Goal: Information Seeking & Learning: Find specific fact

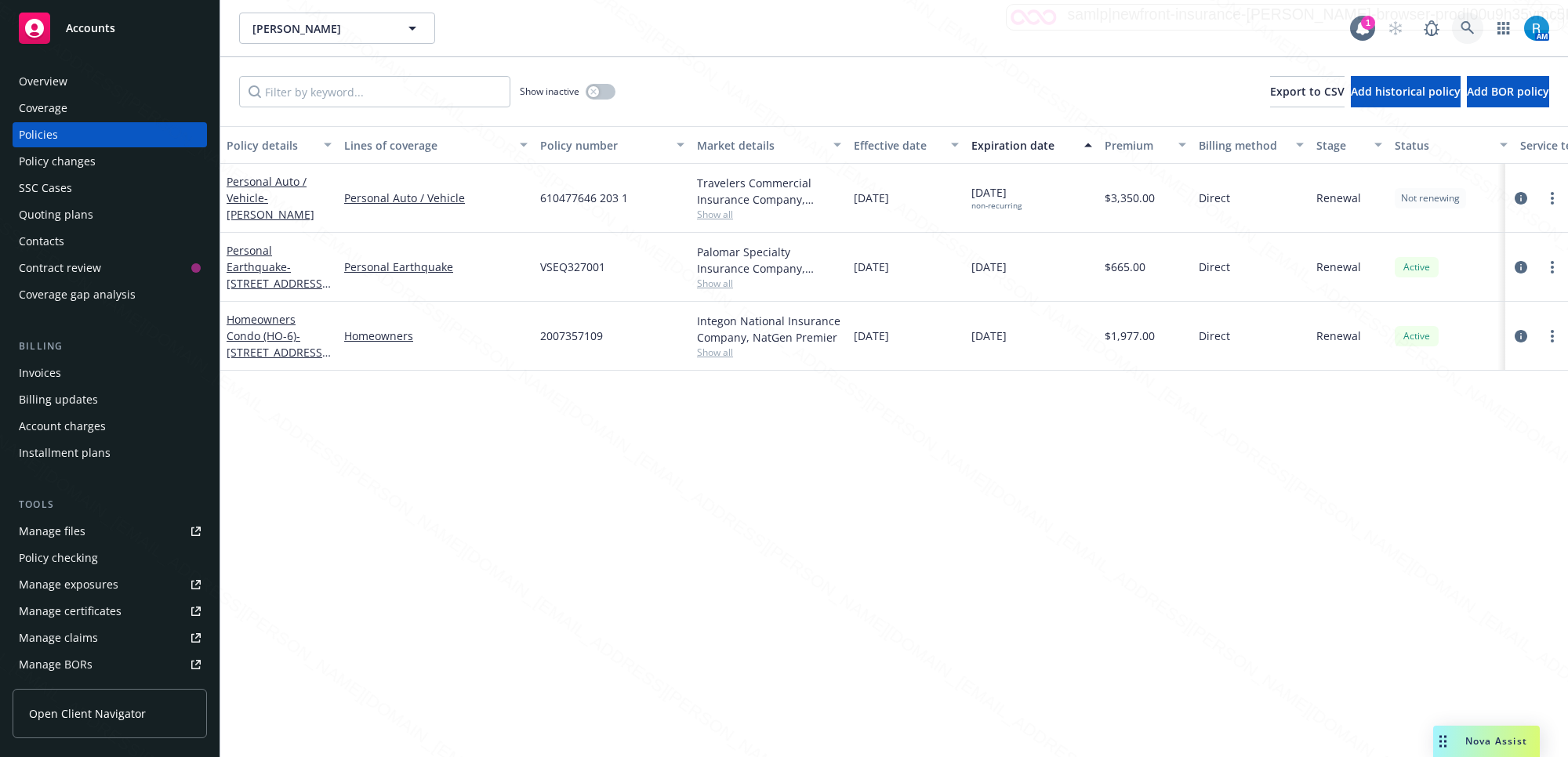
click at [1464, 29] on icon at bounding box center [1467, 28] width 14 height 14
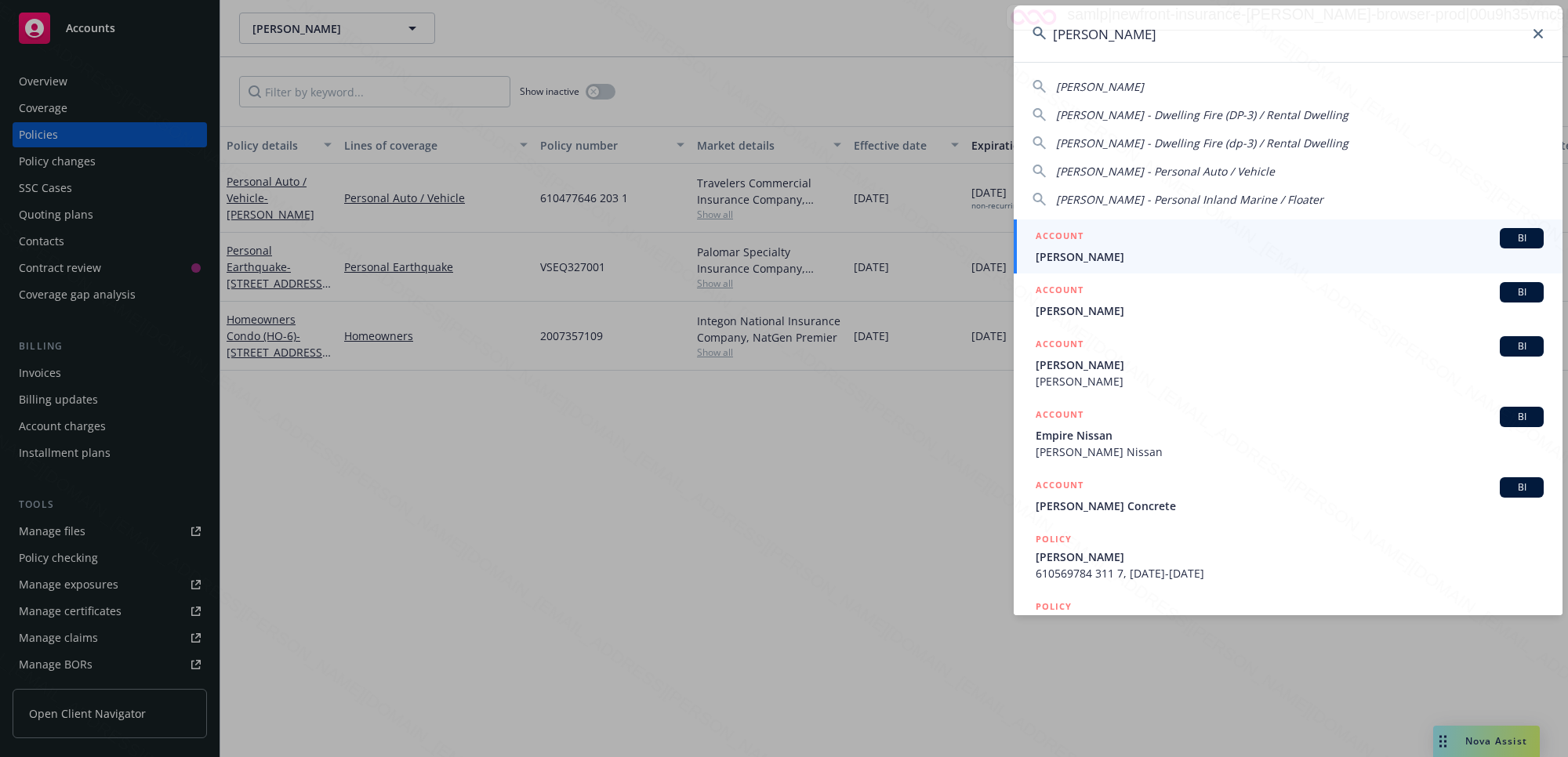
type input "[PERSON_NAME]"
click at [1088, 257] on span "[PERSON_NAME]" at bounding box center [1290, 256] width 508 height 16
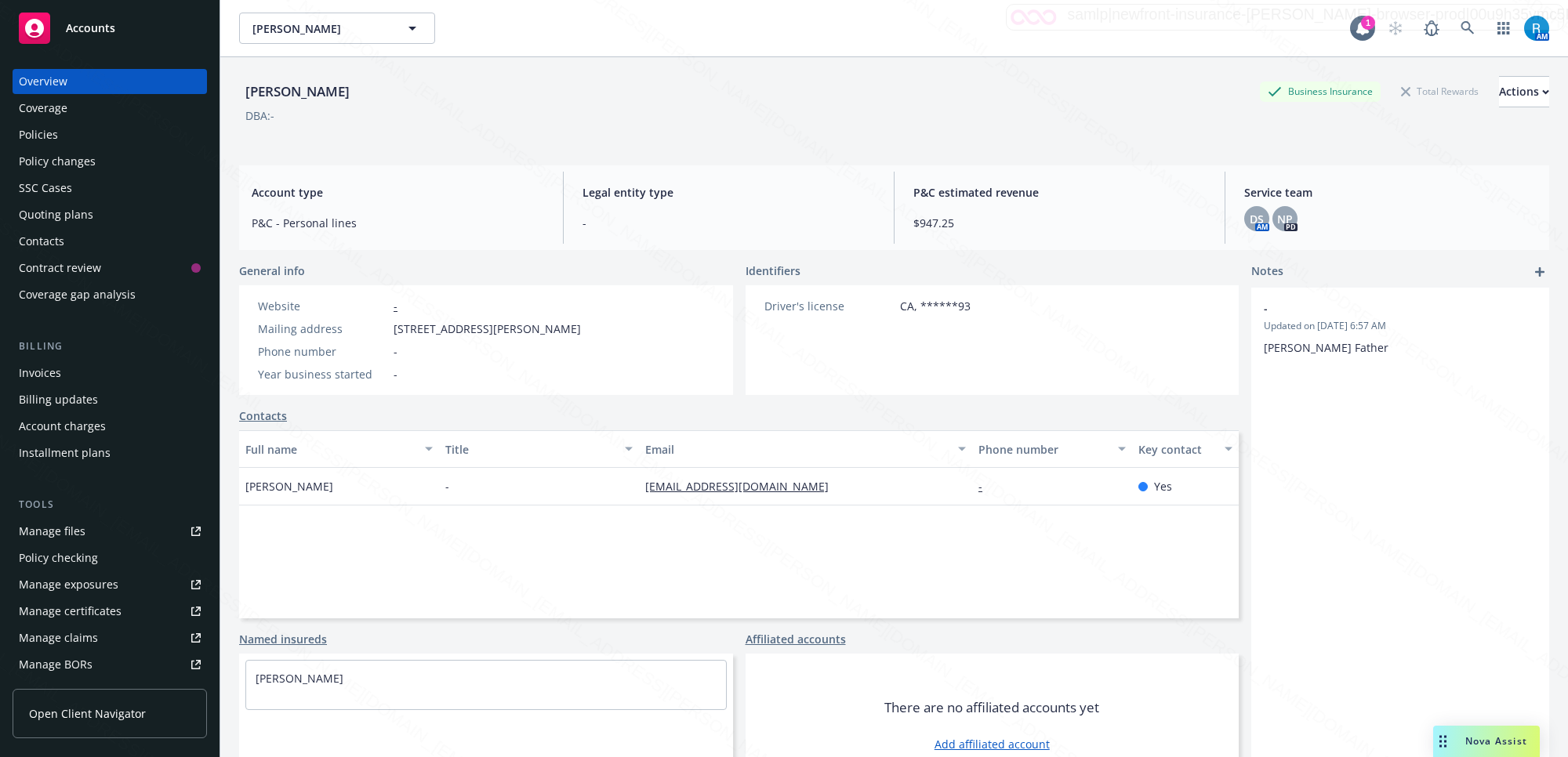
click at [110, 141] on div "Policies" at bounding box center [109, 135] width 182 height 25
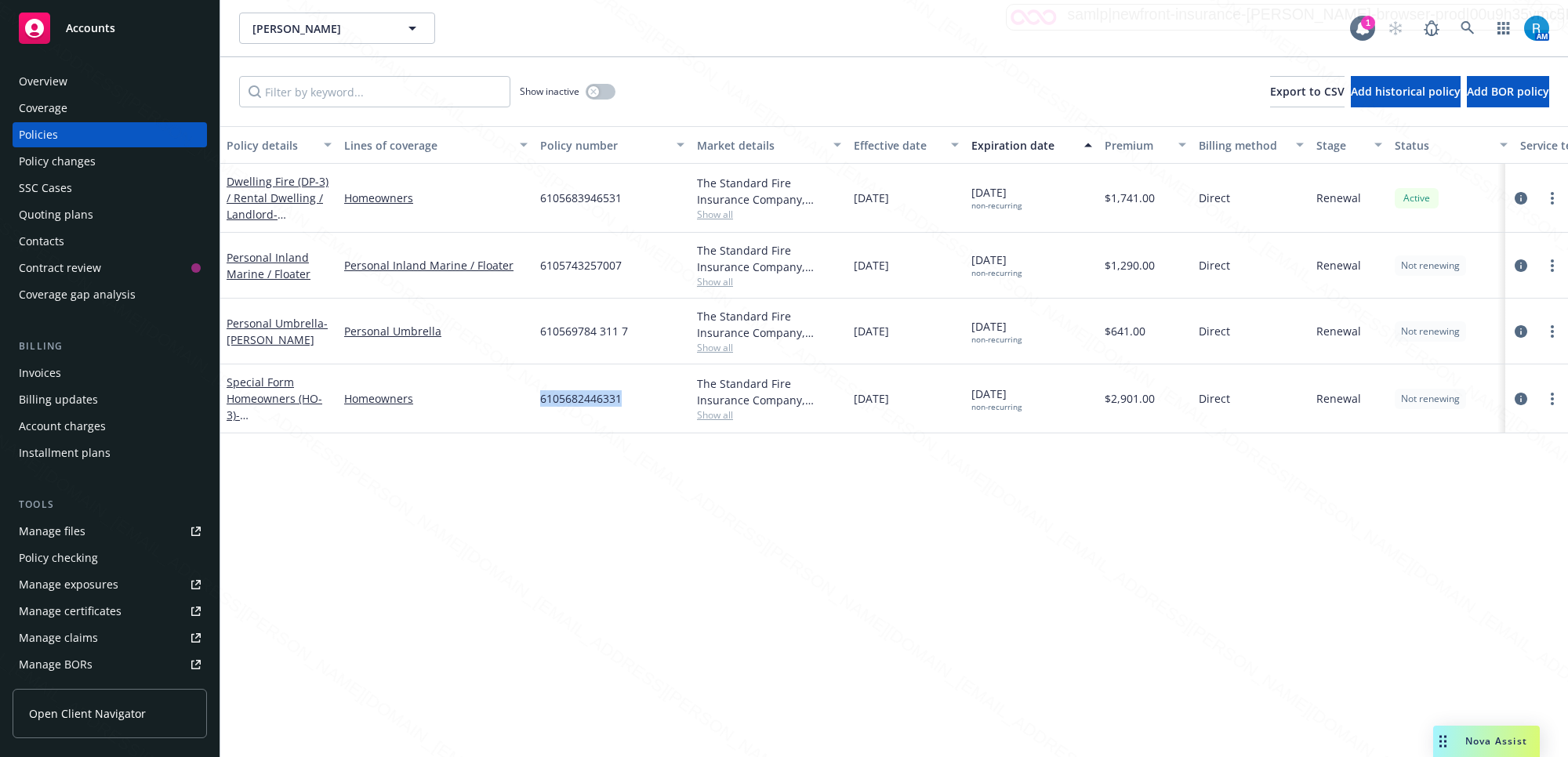
drag, startPoint x: 637, startPoint y: 405, endPoint x: 538, endPoint y: 402, distance: 99.0
click at [538, 402] on div "6105682446331" at bounding box center [612, 399] width 157 height 69
copy span "6105682446331"
click at [1471, 29] on icon at bounding box center [1467, 28] width 14 height 14
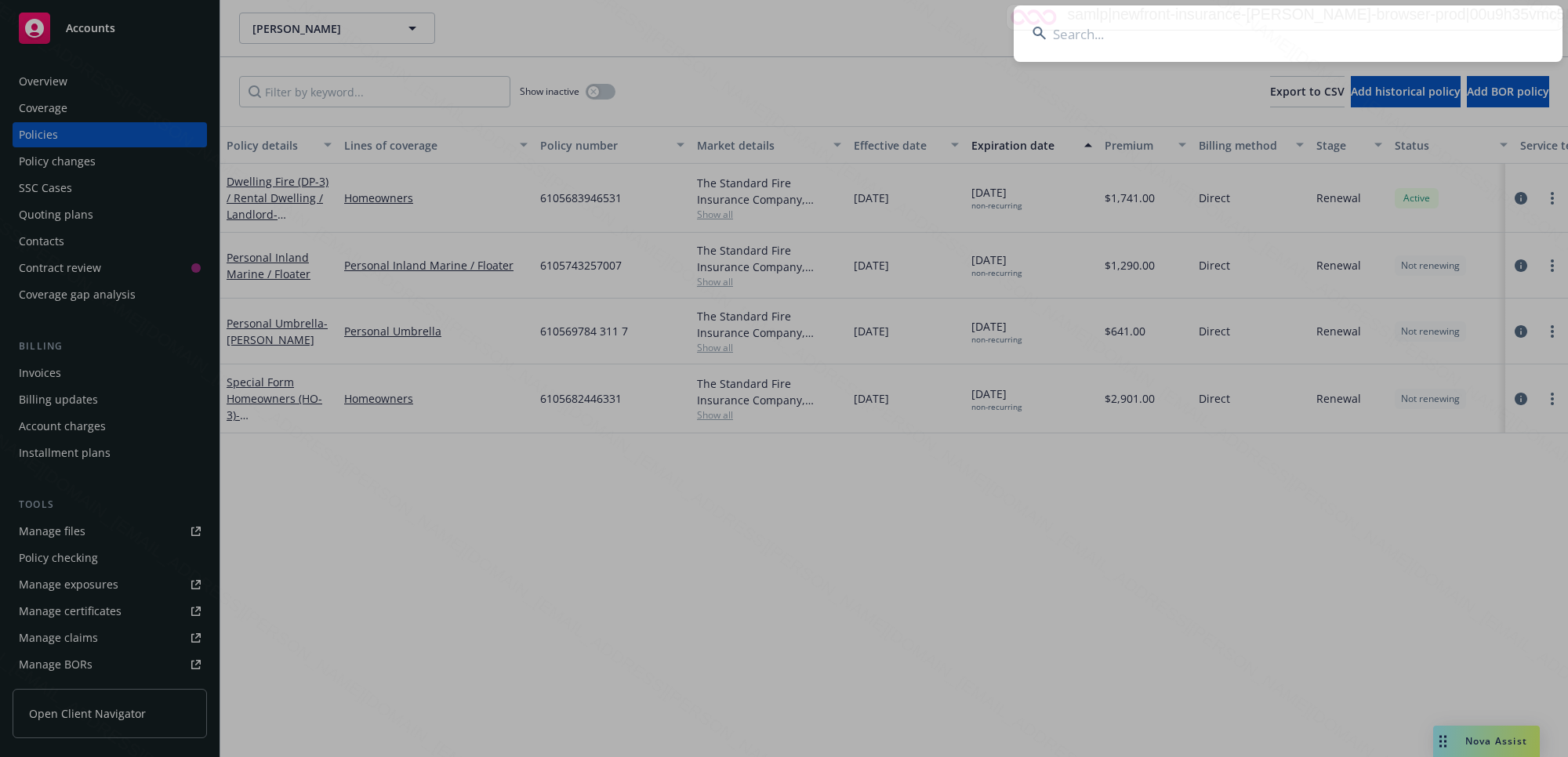
type input "[PERSON_NAME] and [PERSON_NAME]"
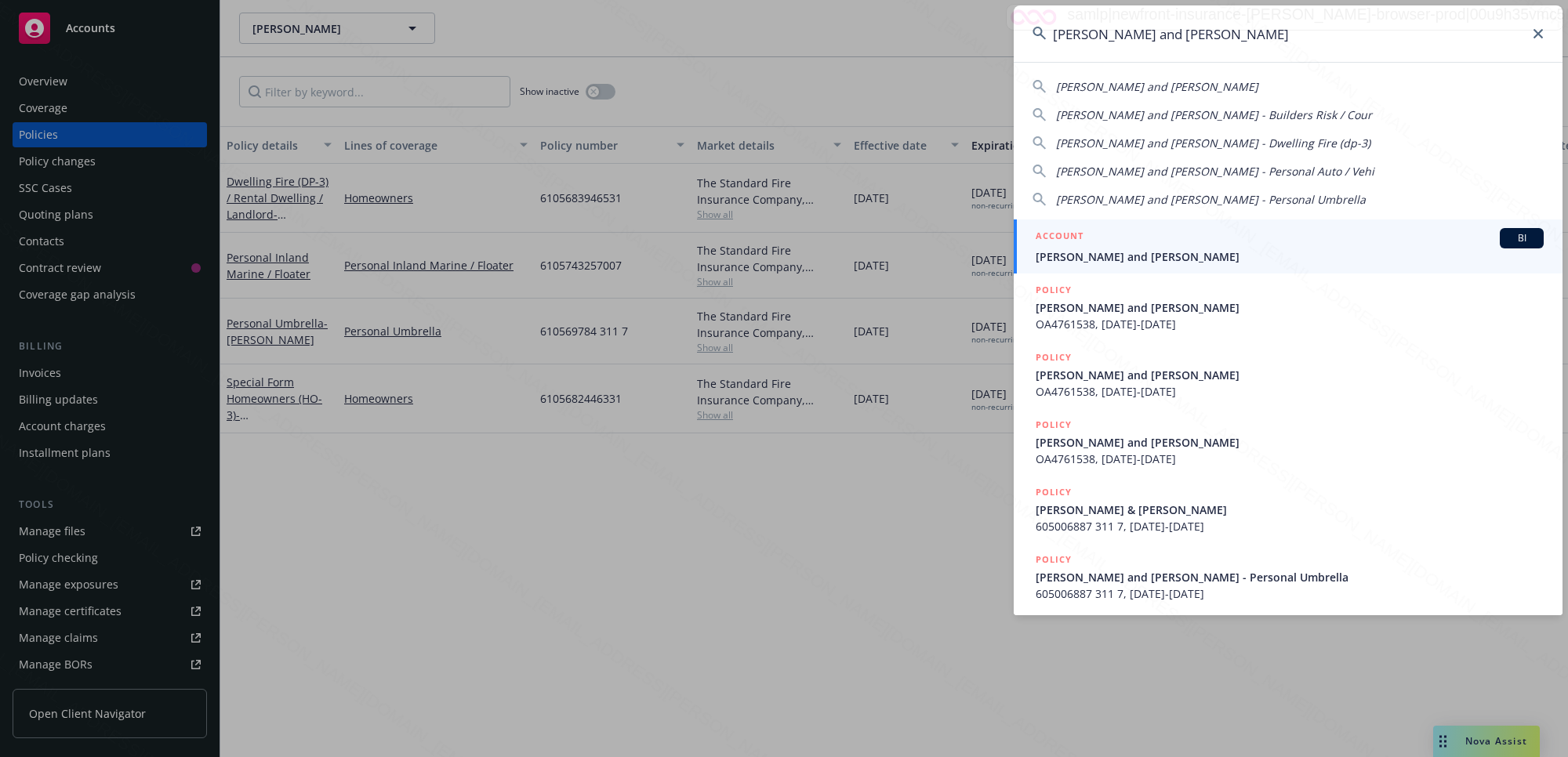
click at [1224, 249] on span "[PERSON_NAME] and [PERSON_NAME]" at bounding box center [1290, 256] width 508 height 16
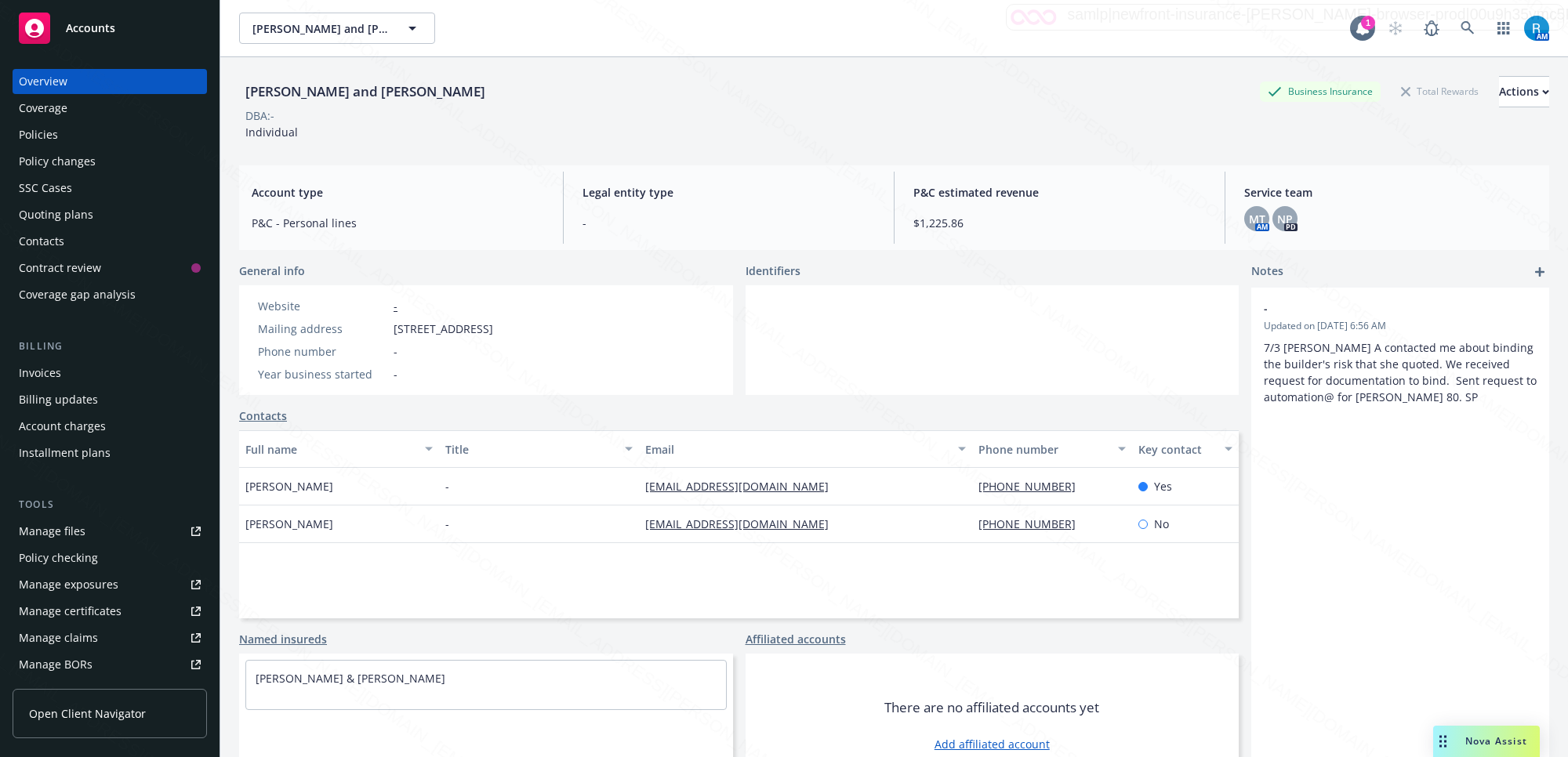
click at [56, 131] on div "Policies" at bounding box center [38, 135] width 39 height 25
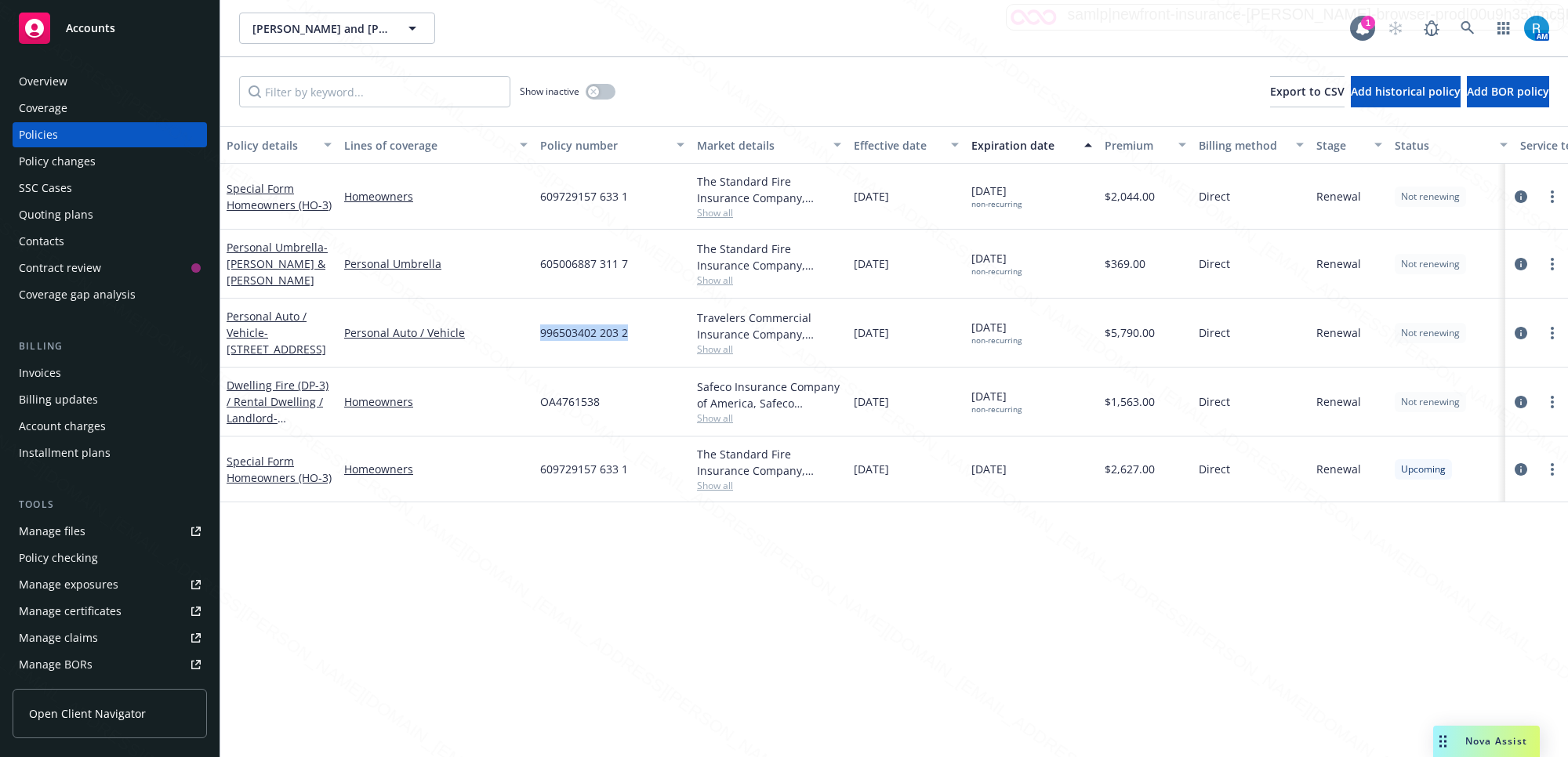
drag, startPoint x: 651, startPoint y: 334, endPoint x: 538, endPoint y: 327, distance: 113.2
click at [538, 327] on div "996503402 203 2" at bounding box center [612, 333] width 157 height 69
copy span "996503402 203 2"
click at [1468, 32] on icon at bounding box center [1467, 28] width 14 height 14
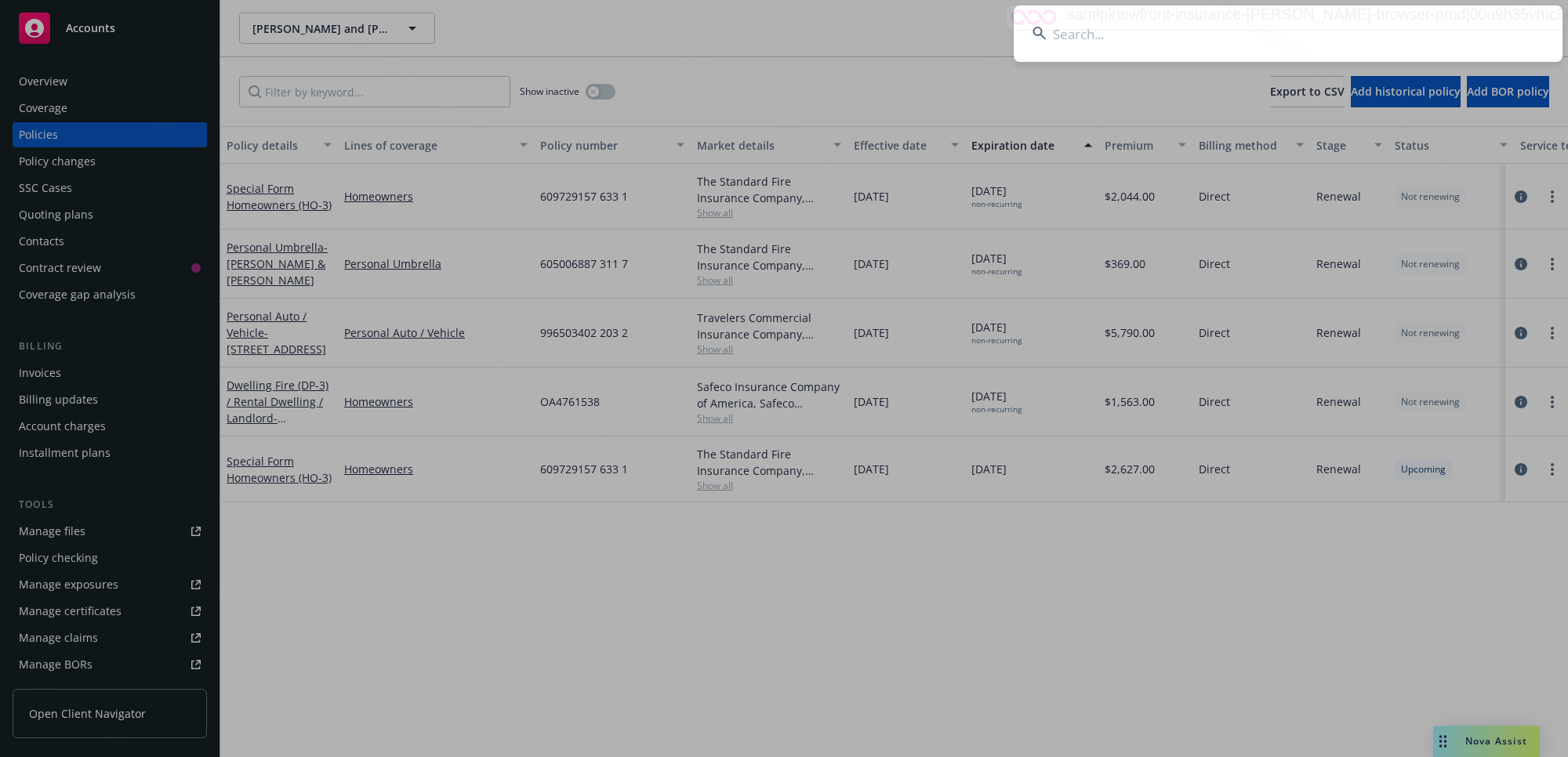
click at [1205, 46] on input at bounding box center [1288, 33] width 549 height 56
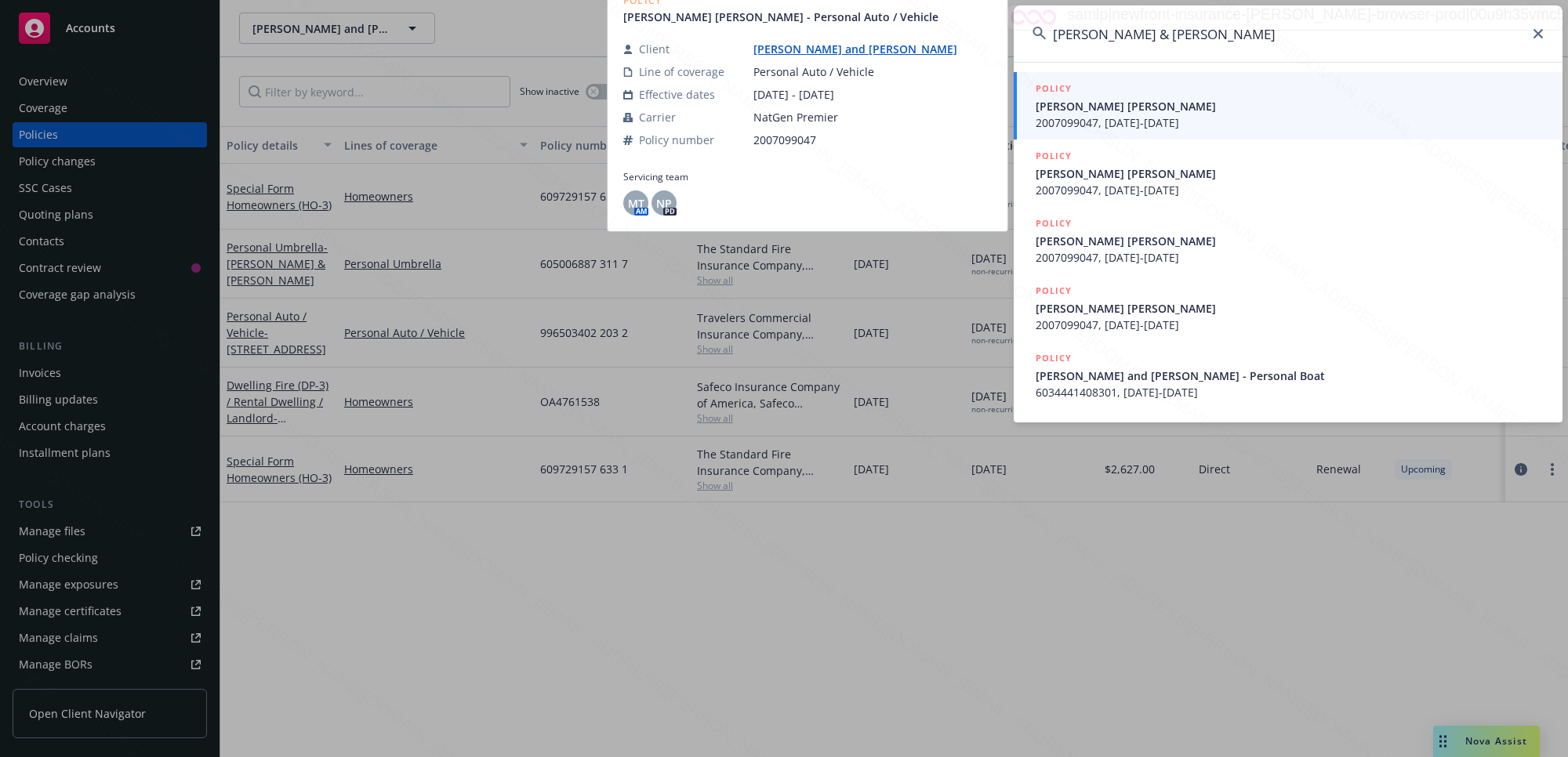
type input "[PERSON_NAME] & [PERSON_NAME]"
click at [1192, 110] on span "[PERSON_NAME] [PERSON_NAME]" at bounding box center [1290, 106] width 508 height 16
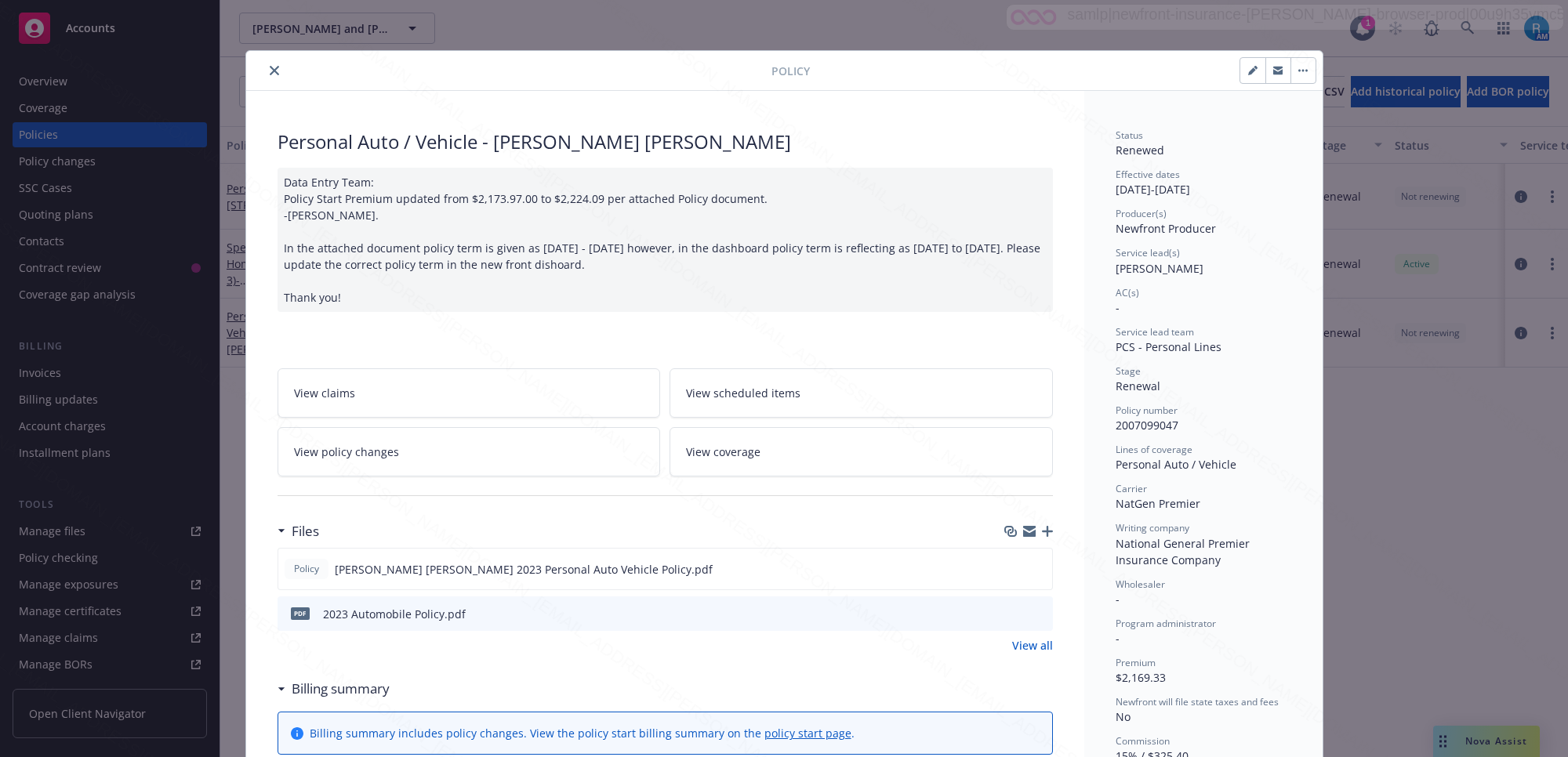
click at [269, 66] on icon "close" at bounding box center [274, 71] width 10 height 10
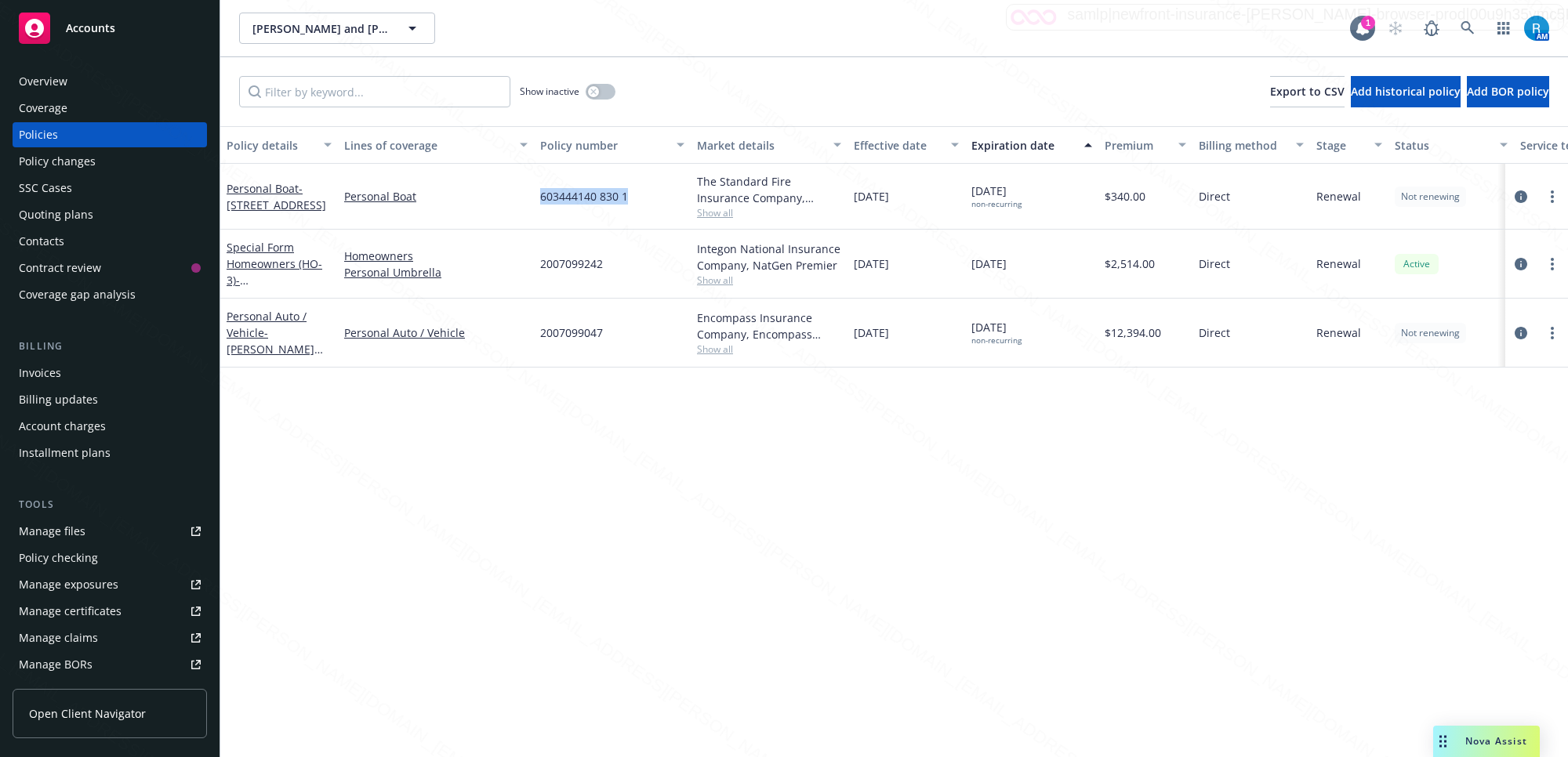
drag, startPoint x: 636, startPoint y: 193, endPoint x: 542, endPoint y: 198, distance: 94.1
click at [542, 198] on div "603444140 830 1" at bounding box center [612, 197] width 157 height 66
copy span "603444140 830 1"
click at [1470, 29] on icon at bounding box center [1467, 28] width 13 height 13
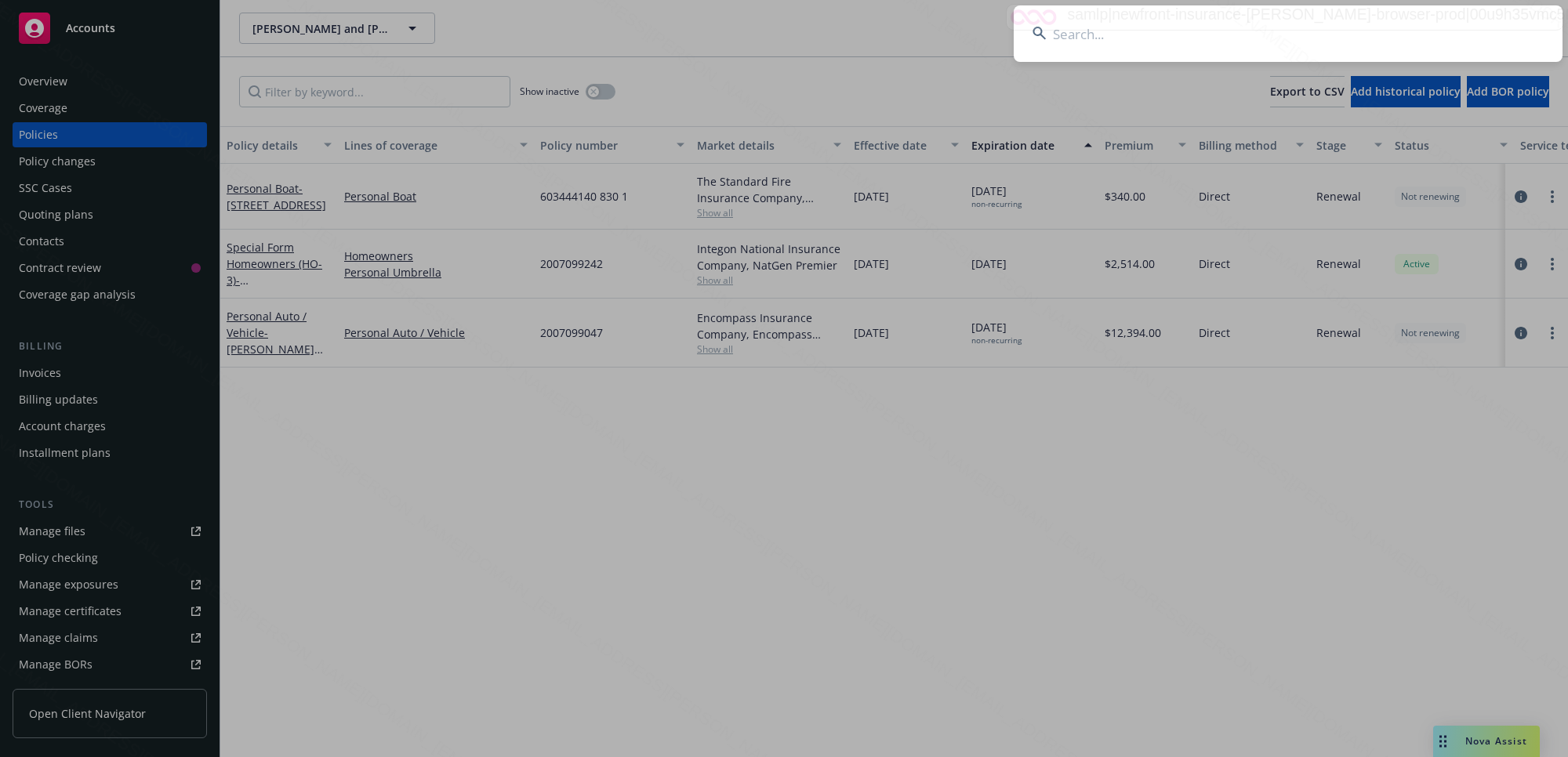
click at [1199, 48] on input at bounding box center [1288, 33] width 549 height 56
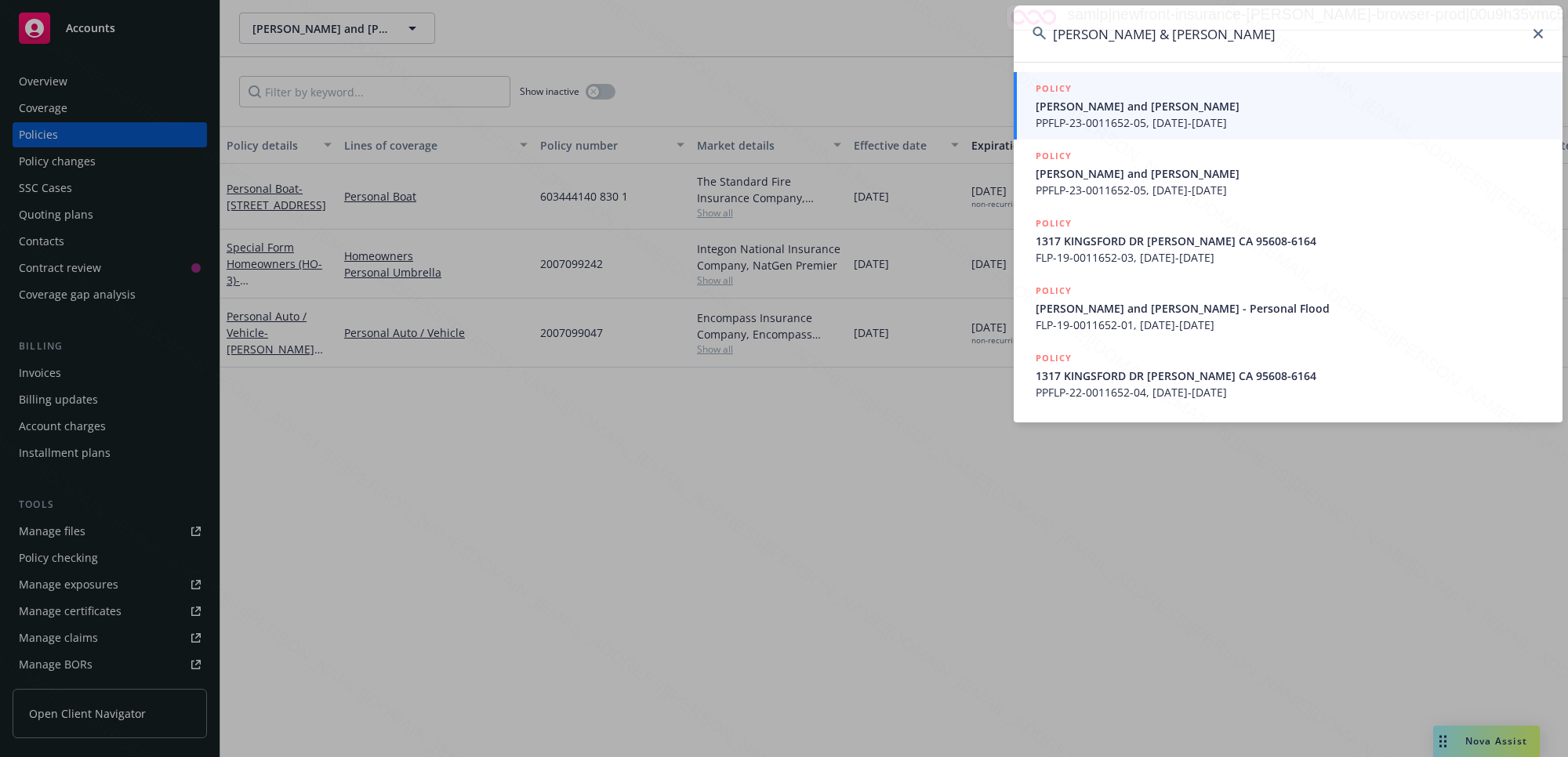
type input "[PERSON_NAME] & [PERSON_NAME]"
click at [1107, 110] on span "[PERSON_NAME] and [PERSON_NAME]" at bounding box center [1290, 106] width 508 height 16
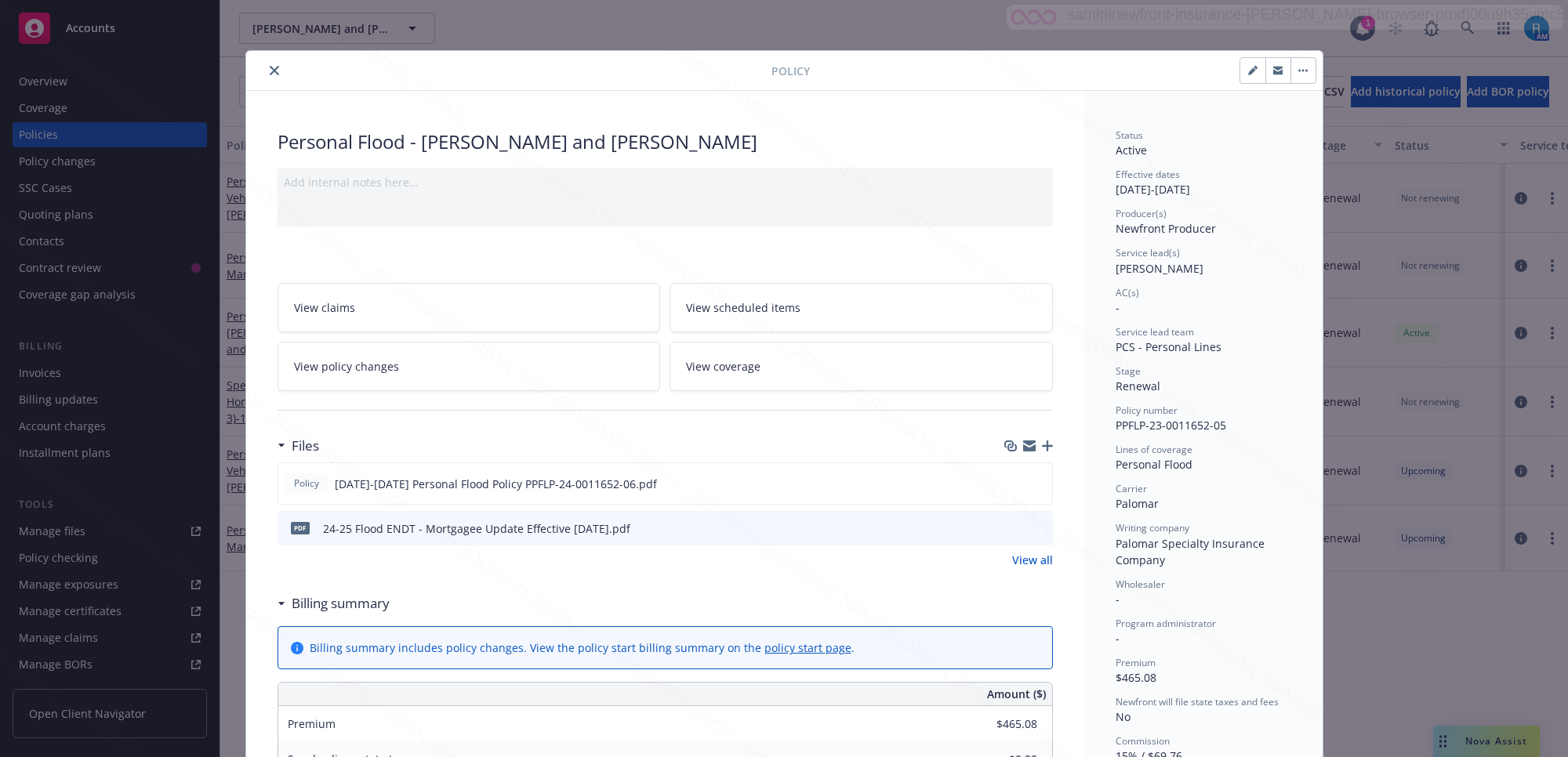
click at [269, 72] on icon "close" at bounding box center [274, 71] width 10 height 10
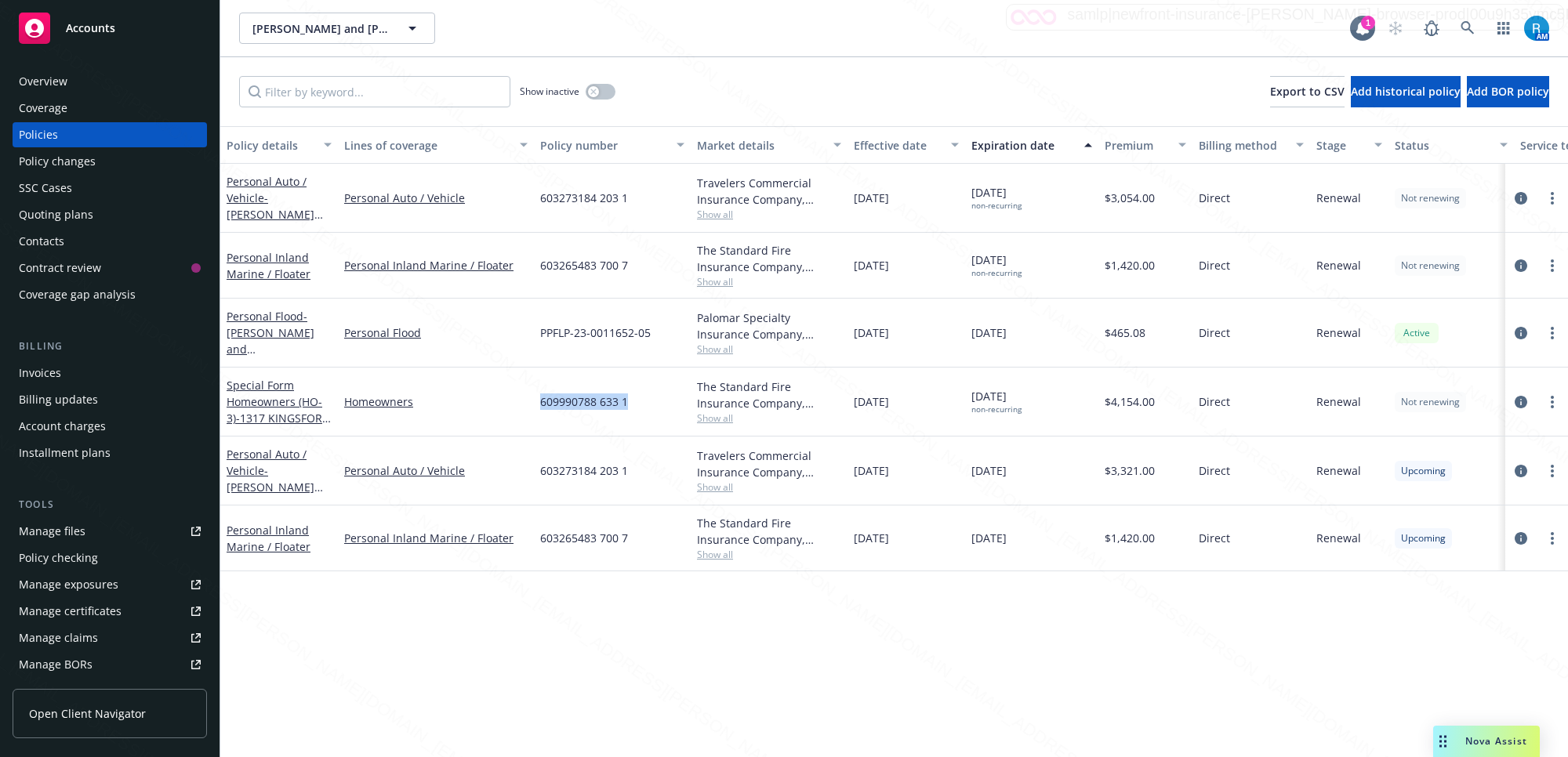
drag, startPoint x: 644, startPoint y: 405, endPoint x: 553, endPoint y: 417, distance: 91.8
click at [538, 405] on div "609990788 633 1" at bounding box center [612, 401] width 157 height 69
copy span "609990788 633 1"
click at [551, 373] on div "609990788 633 1" at bounding box center [612, 401] width 157 height 69
click at [762, 640] on div "Policy details Lines of coverage Policy number Market details Effective date Ex…" at bounding box center [894, 441] width 1348 height 631
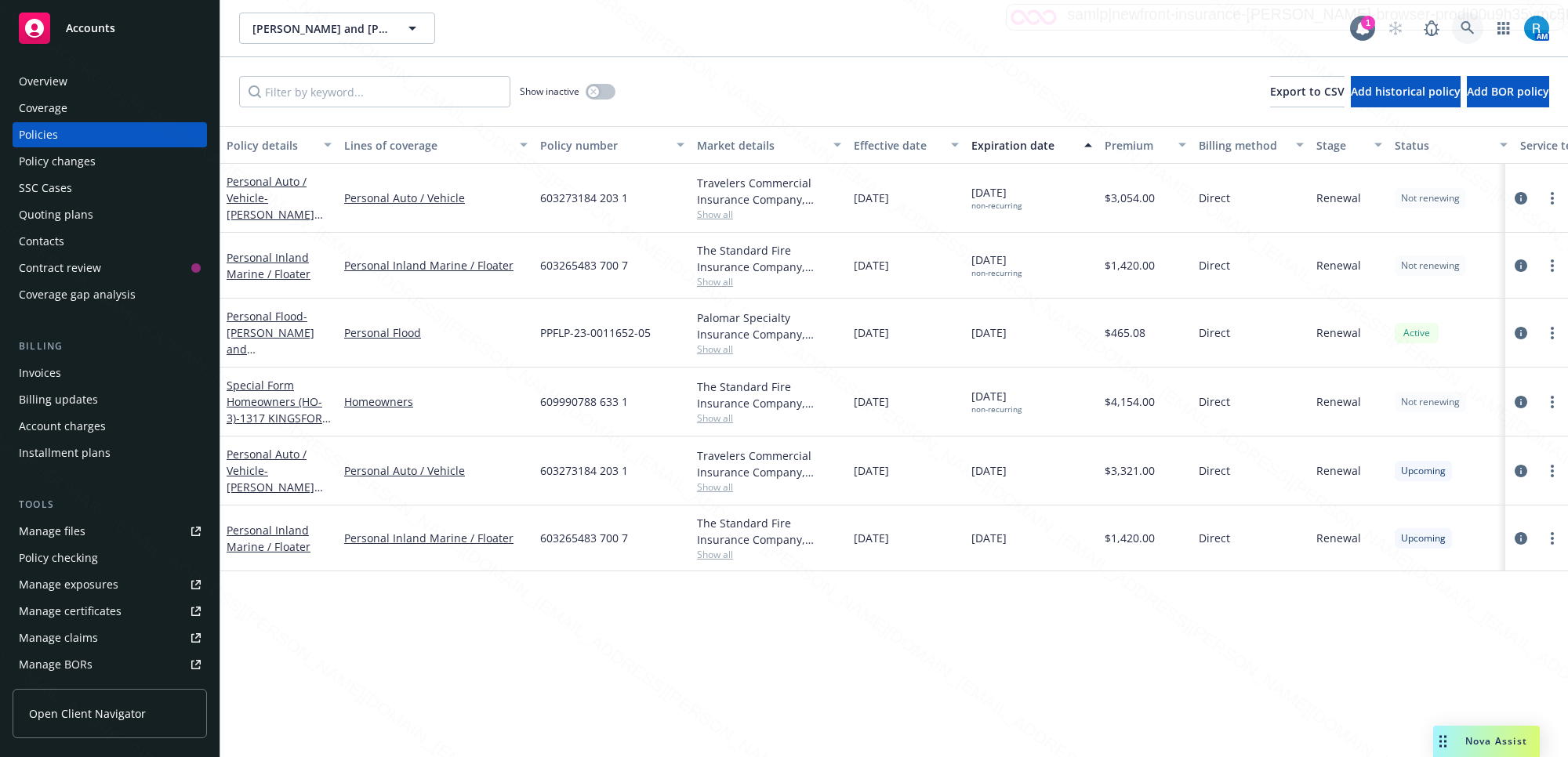
click at [1462, 22] on icon at bounding box center [1467, 28] width 14 height 14
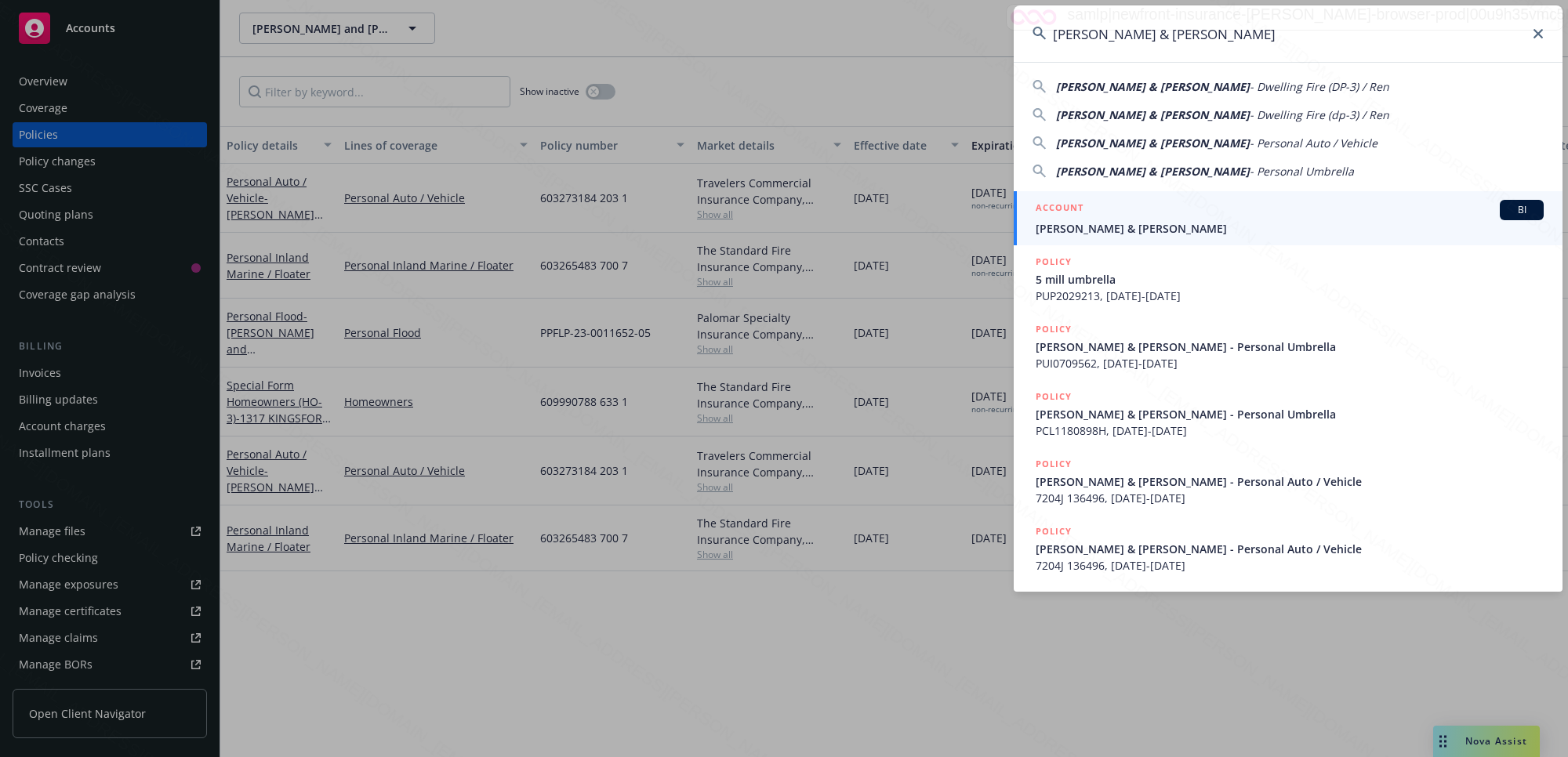
type input "[PERSON_NAME] & [PERSON_NAME]"
click at [1095, 226] on span "[PERSON_NAME] & [PERSON_NAME]" at bounding box center [1290, 228] width 508 height 16
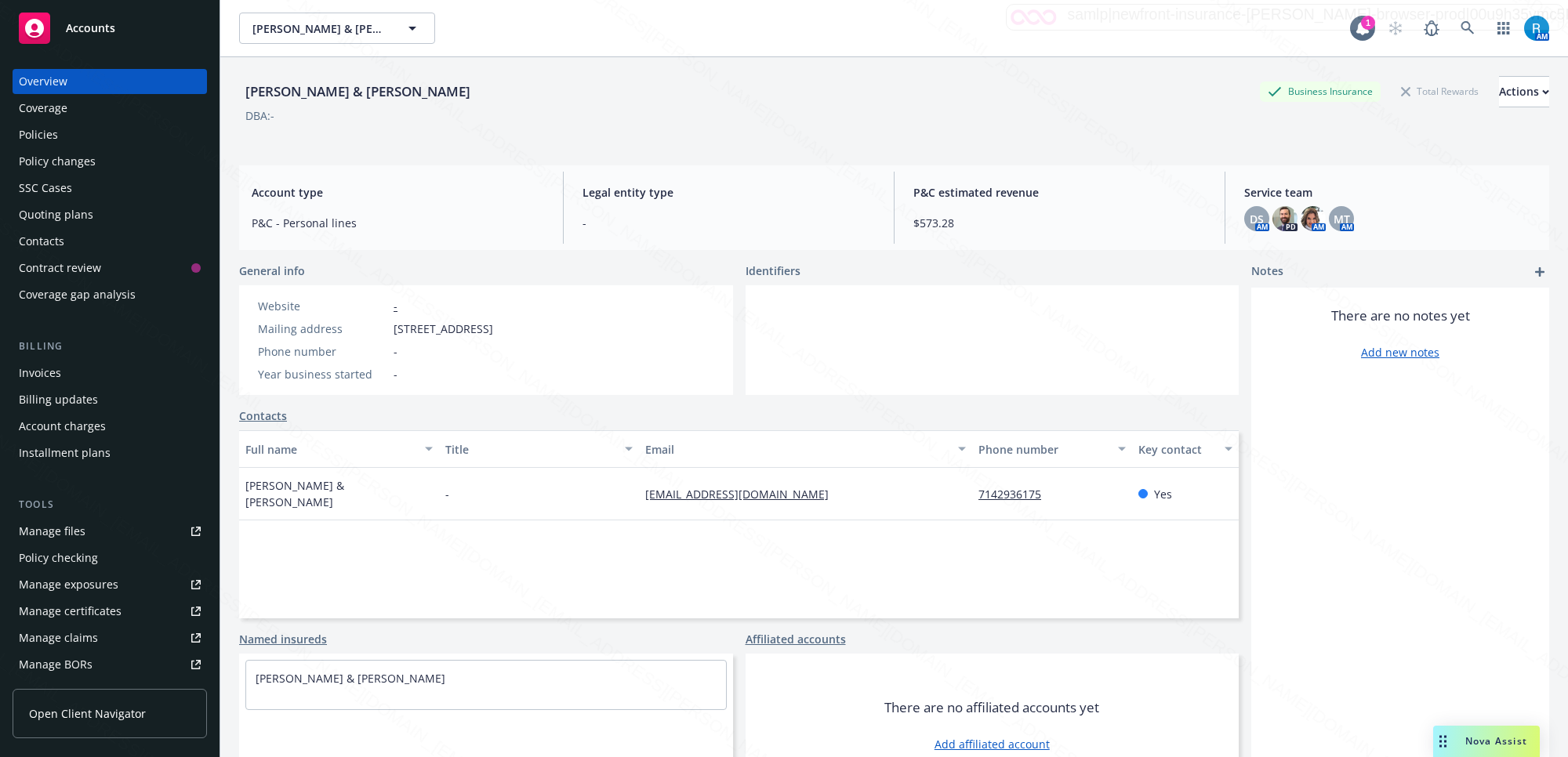
click at [69, 133] on div "Policies" at bounding box center [109, 135] width 182 height 25
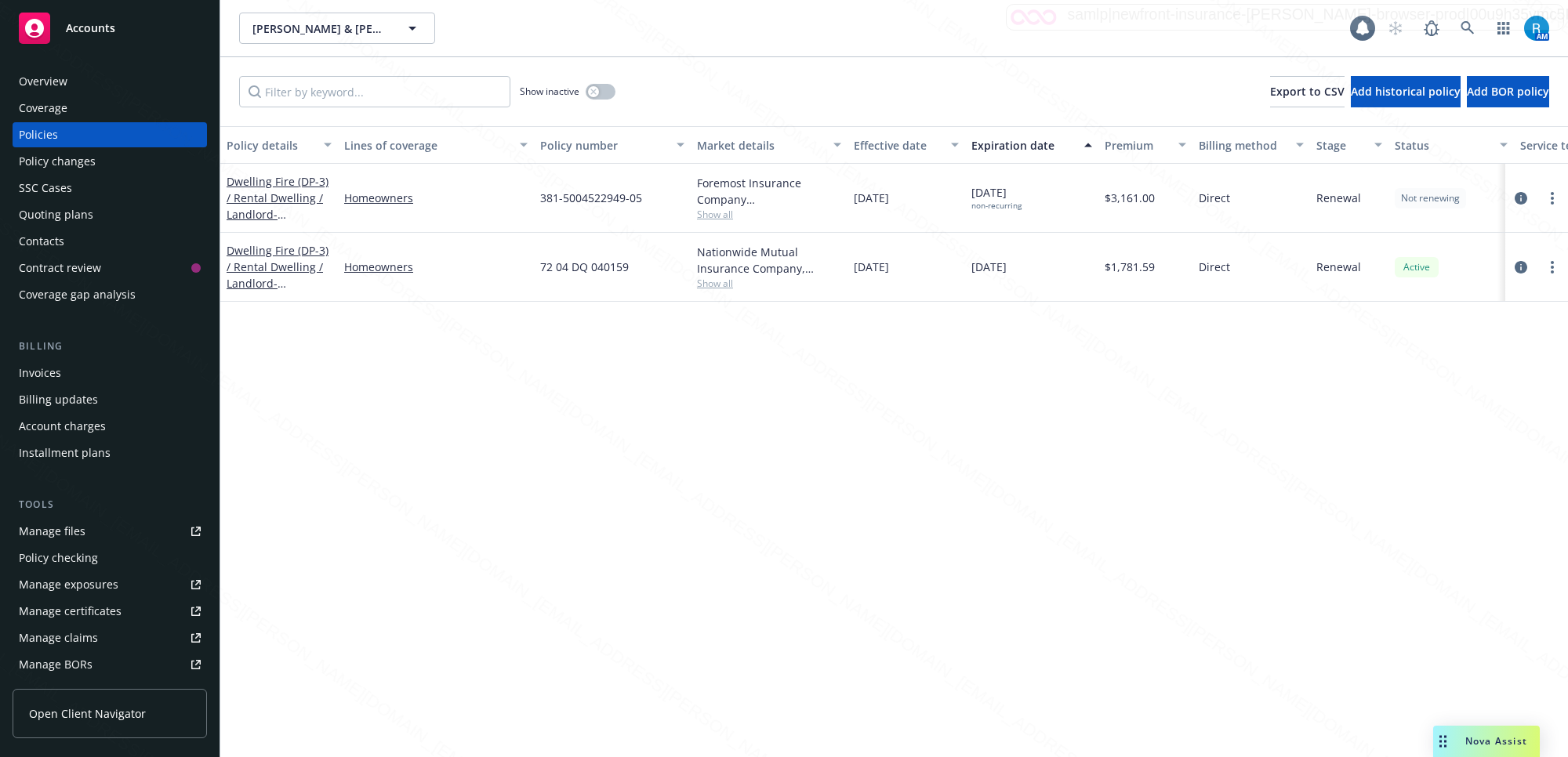
click at [52, 188] on div "SSC Cases" at bounding box center [45, 188] width 53 height 25
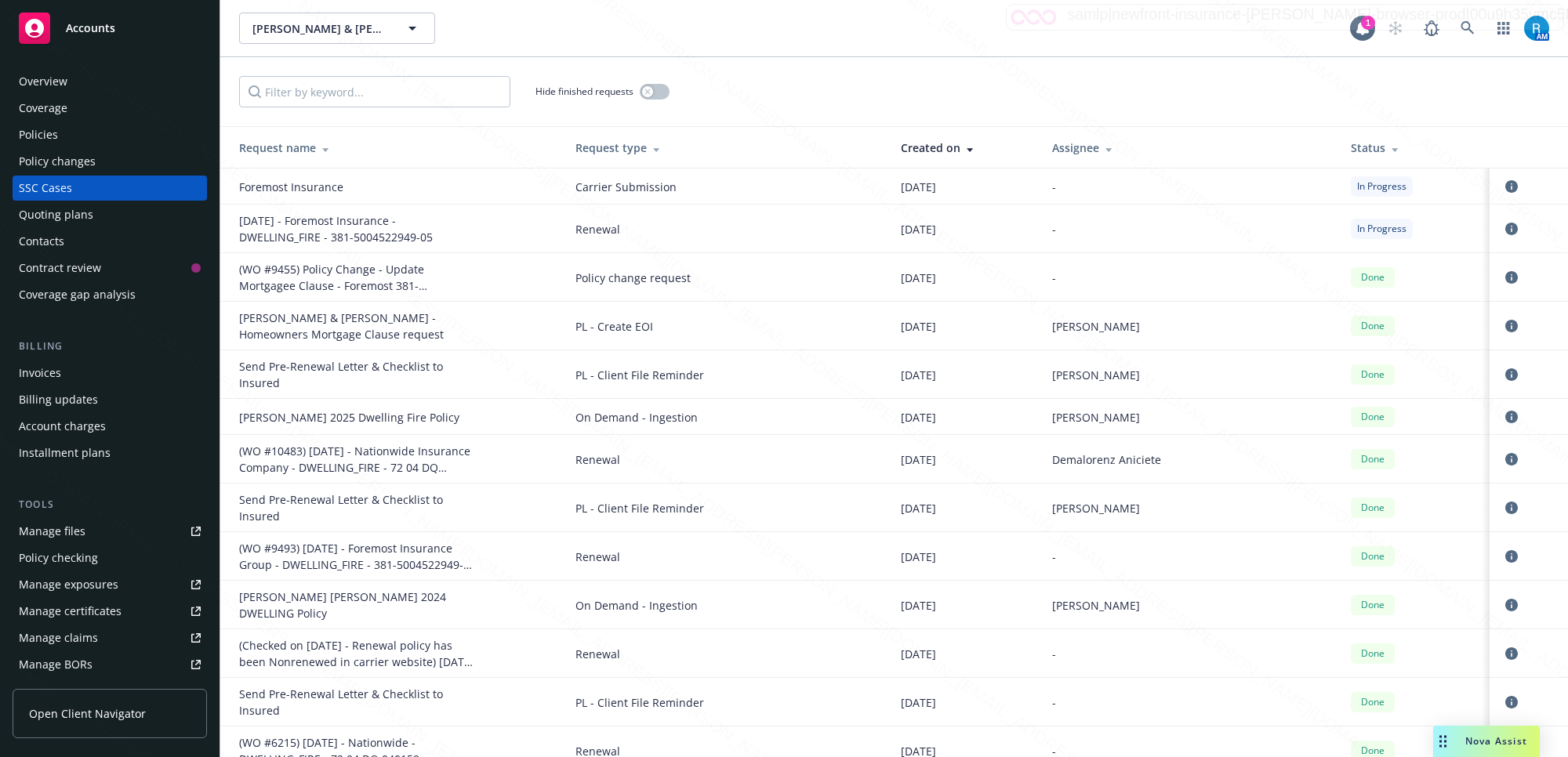
click at [82, 142] on div "Policies" at bounding box center [109, 135] width 182 height 25
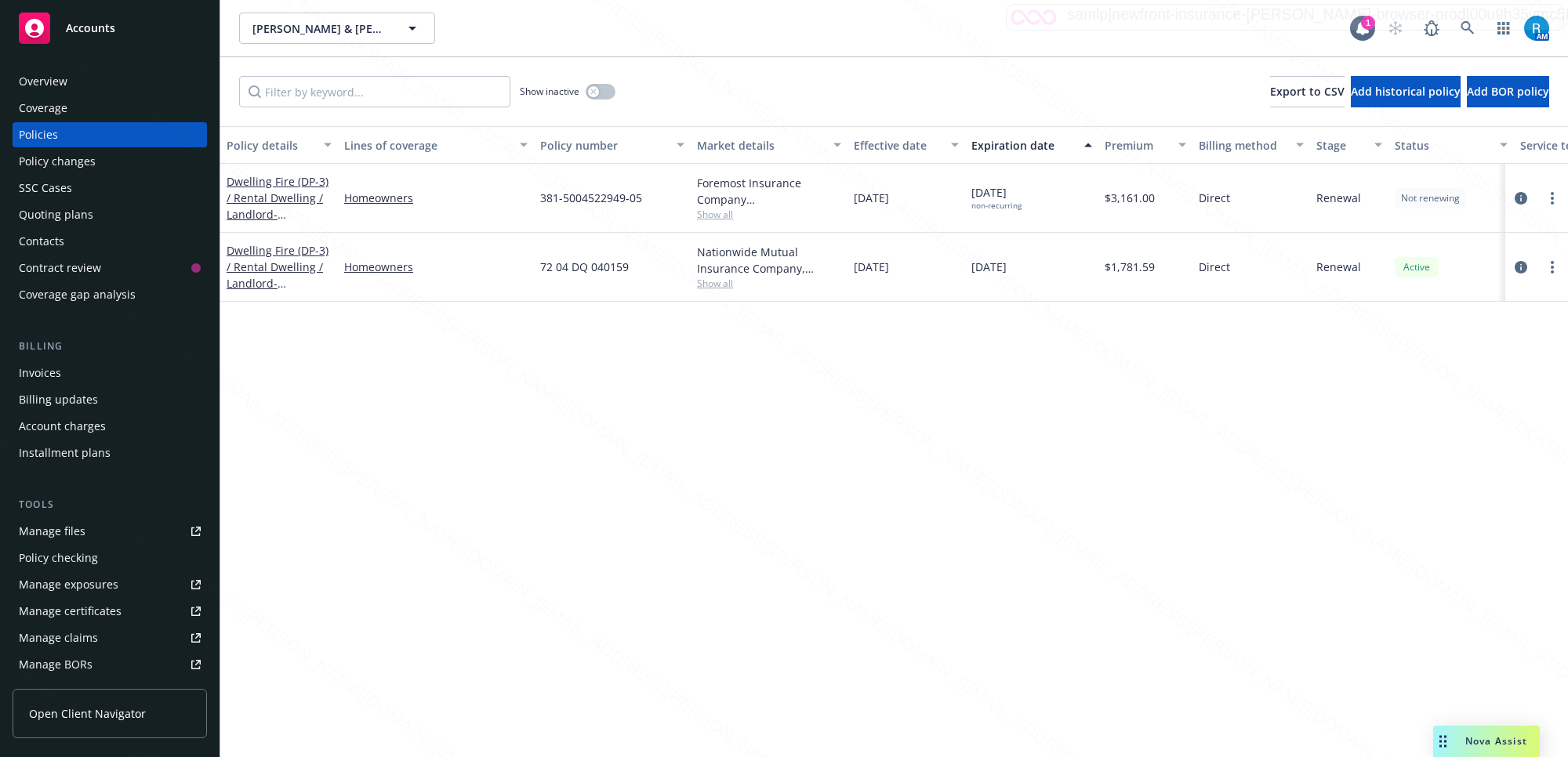
click at [1045, 190] on div "[DATE] non-recurring" at bounding box center [1031, 198] width 133 height 69
click at [1471, 24] on icon at bounding box center [1467, 28] width 14 height 14
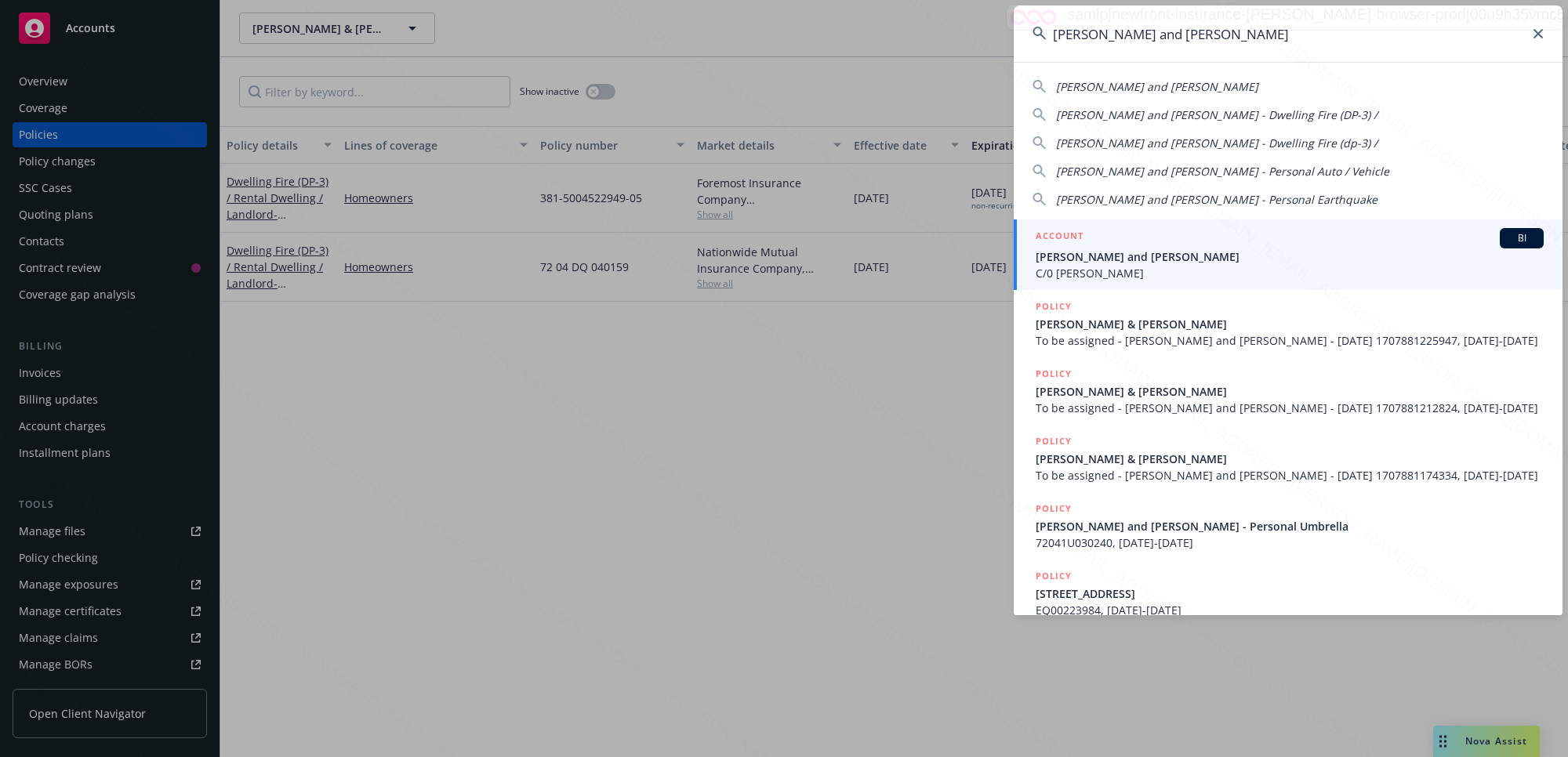
type input "[PERSON_NAME] and [PERSON_NAME]"
click at [1099, 256] on span "[PERSON_NAME] and [PERSON_NAME]" at bounding box center [1290, 256] width 508 height 16
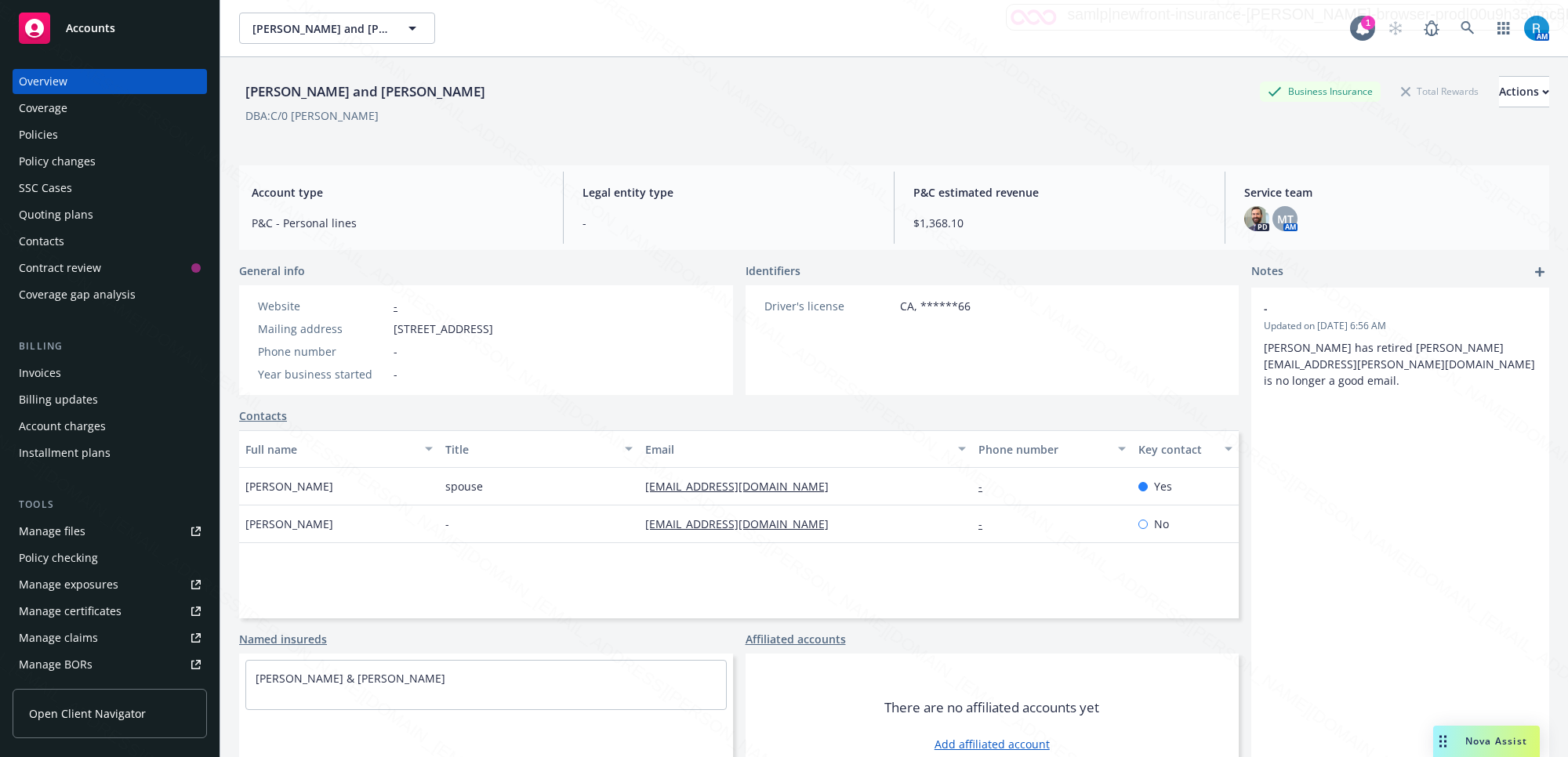
click at [64, 135] on div "Policies" at bounding box center [109, 135] width 182 height 25
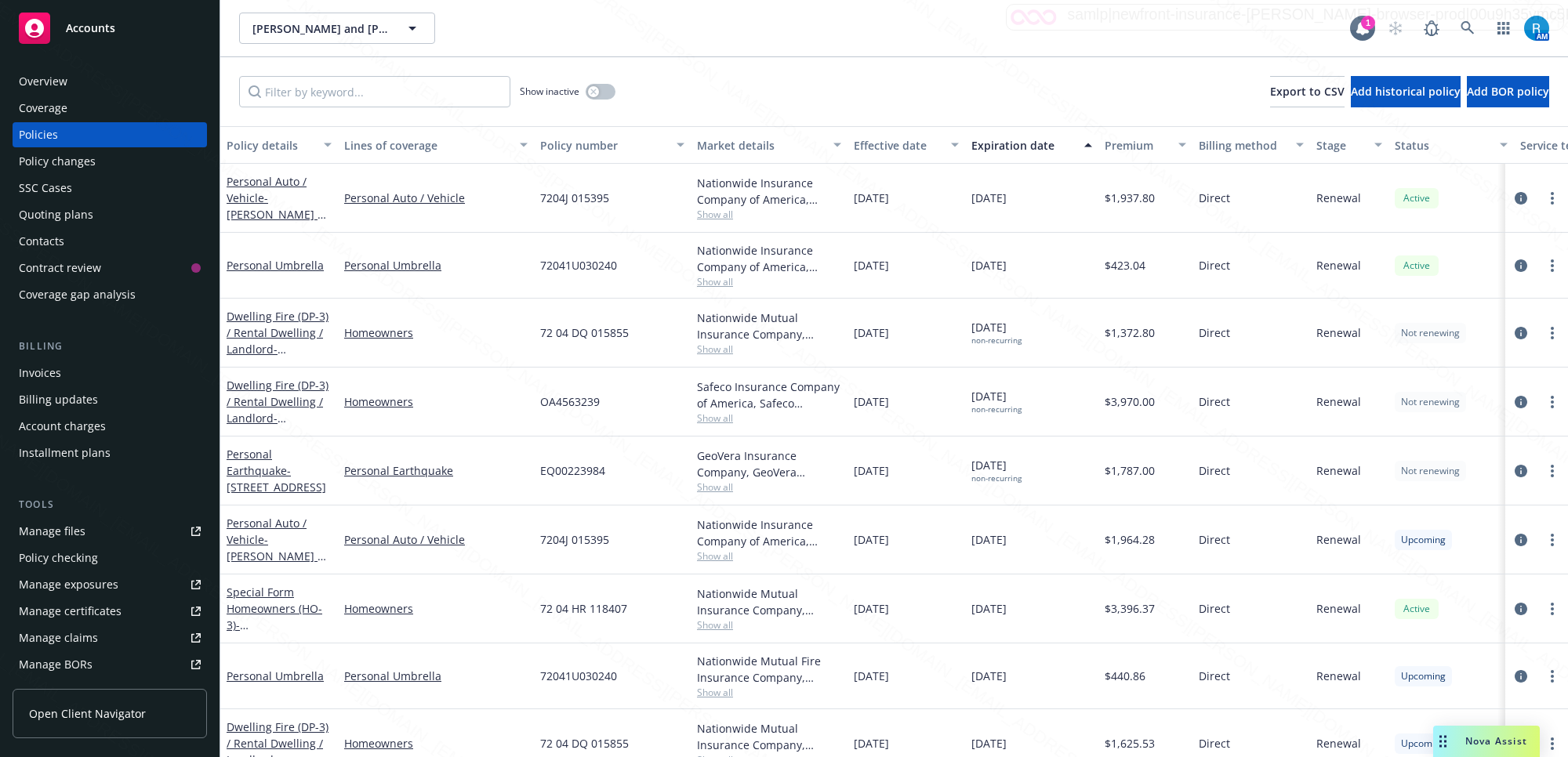
scroll to position [37, 0]
